Goal: Register for event/course

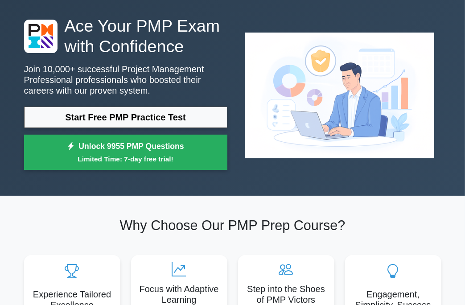
scroll to position [37, 0]
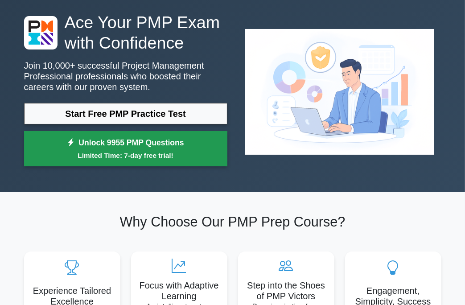
click at [131, 146] on link "Unlock 9955 PMP Questions Limited Time: 7-day free trial!" at bounding box center [125, 149] width 203 height 36
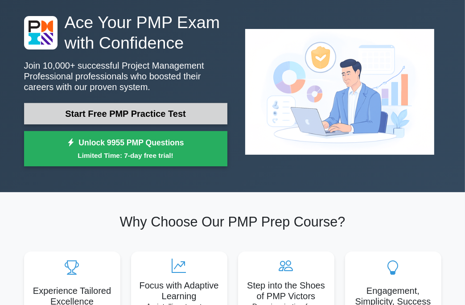
click at [90, 110] on link "Start Free PMP Practice Test" at bounding box center [125, 113] width 203 height 21
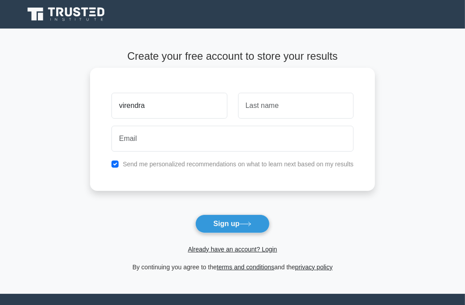
type input "virendra"
click at [280, 111] on input "text" at bounding box center [295, 106] width 115 height 26
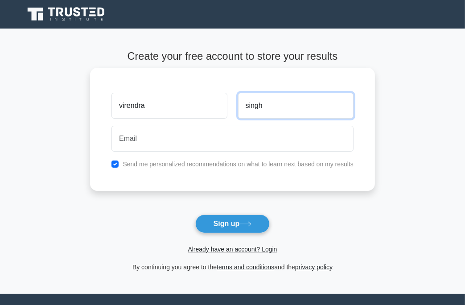
type input "singh"
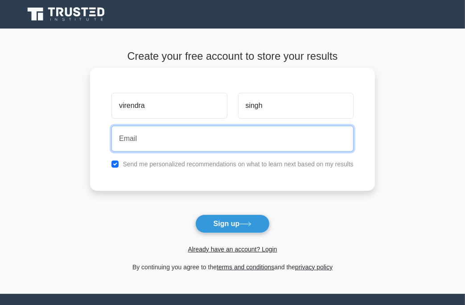
click at [244, 143] on input "email" at bounding box center [232, 139] width 242 height 26
